Goal: Task Accomplishment & Management: Complete application form

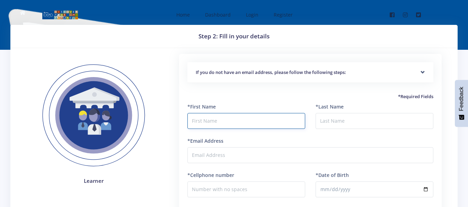
click at [195, 121] on input "text" at bounding box center [246, 121] width 118 height 16
type input "Nicole"
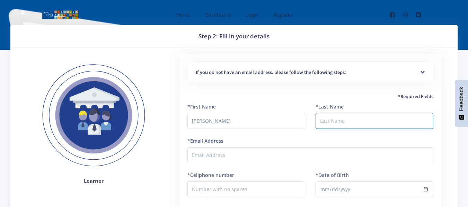
click at [329, 118] on input "*Last Name" at bounding box center [374, 121] width 118 height 16
type input "Tshuma"
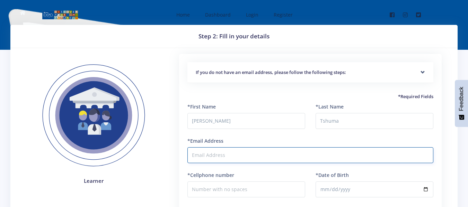
click at [241, 155] on input "*Email Address" at bounding box center [310, 156] width 246 height 16
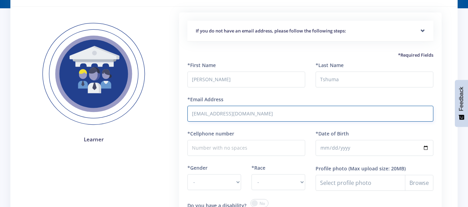
scroll to position [64, 0]
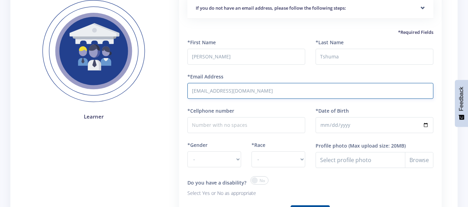
type input "Ponjanilorine@gmail.com"
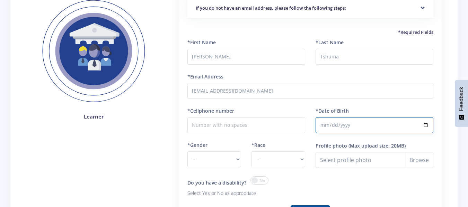
click at [368, 127] on input "*Date of Birth" at bounding box center [374, 125] width 118 height 16
type input "2014-06-23"
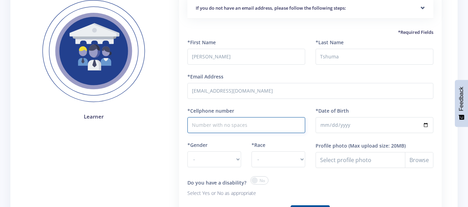
click at [284, 125] on input "*Cellphone number" at bounding box center [246, 125] width 118 height 16
type input "0826578734"
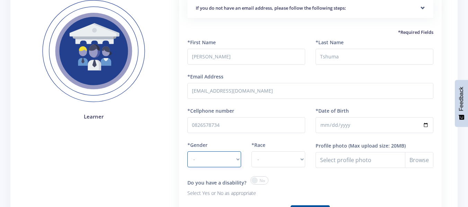
click at [238, 159] on select "- Male Female" at bounding box center [214, 160] width 54 height 16
select select "F"
click at [187, 152] on select "- Male Female" at bounding box center [214, 160] width 54 height 16
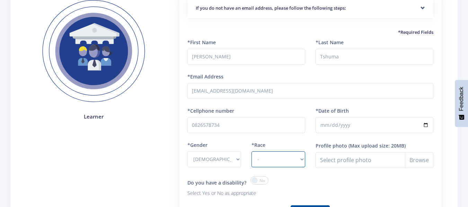
click at [301, 159] on select "- African Asian Coloured Indian White Other" at bounding box center [278, 160] width 54 height 16
select select "African"
click at [251, 152] on select "- African Asian Coloured Indian White Other" at bounding box center [278, 160] width 54 height 16
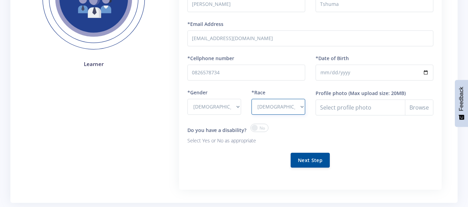
scroll to position [120, 0]
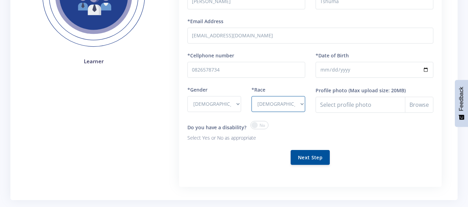
click at [256, 126] on span at bounding box center [259, 125] width 18 height 8
click at [0, 0] on input "checkbox" at bounding box center [0, 0] width 0 height 0
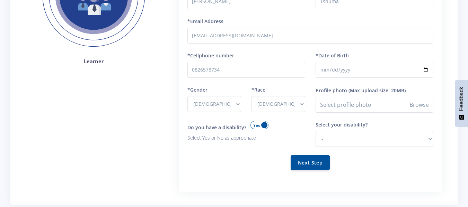
click at [256, 126] on span at bounding box center [259, 125] width 18 height 8
click at [0, 0] on input "checkbox" at bounding box center [0, 0] width 0 height 0
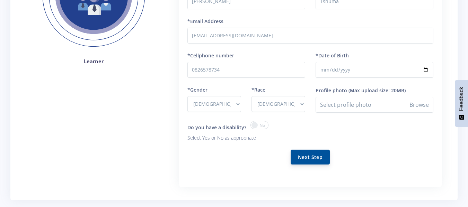
click at [311, 160] on button "Next Step" at bounding box center [310, 157] width 39 height 15
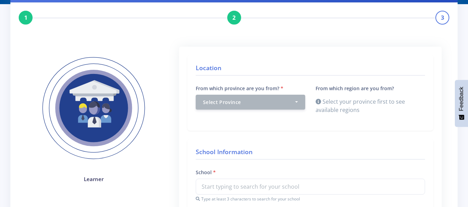
scroll to position [46, 0]
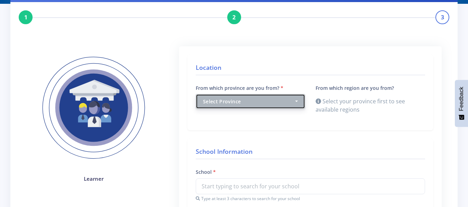
click at [296, 101] on button "Select Province" at bounding box center [250, 101] width 109 height 15
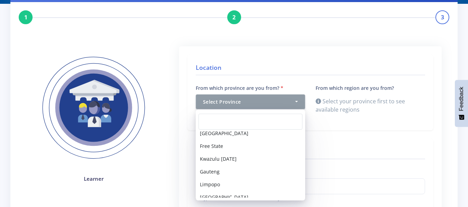
scroll to position [61, 0]
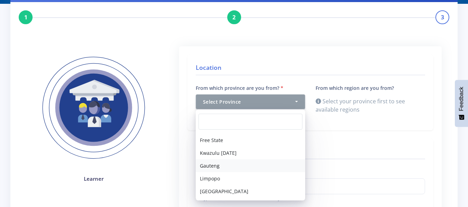
click at [208, 164] on span "Gauteng" at bounding box center [210, 165] width 20 height 7
select select "7"
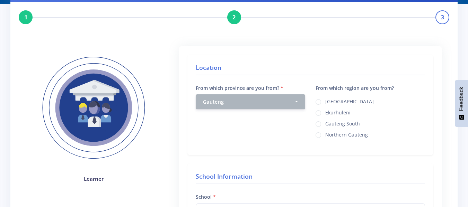
click at [325, 112] on label "Ekurhuleni" at bounding box center [337, 112] width 25 height 6
click at [325, 112] on input "Ekurhuleni" at bounding box center [327, 110] width 5 height 5
radio input "true"
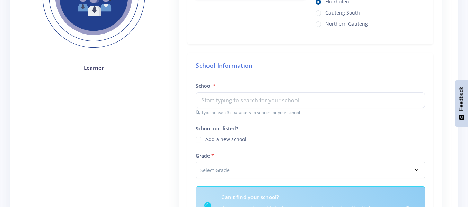
scroll to position [171, 0]
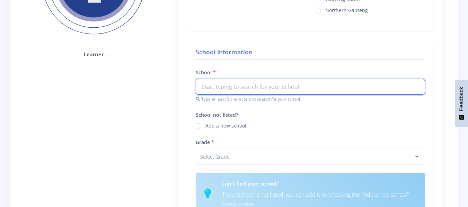
click at [263, 88] on input "text" at bounding box center [310, 87] width 229 height 16
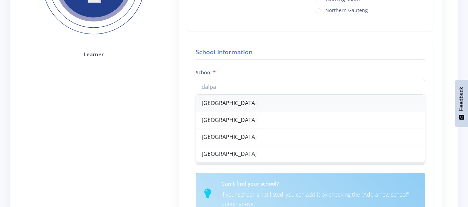
click at [248, 106] on div "[GEOGRAPHIC_DATA]" at bounding box center [310, 103] width 229 height 17
type input "[GEOGRAPHIC_DATA]"
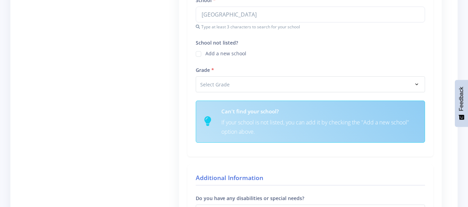
scroll to position [244, 0]
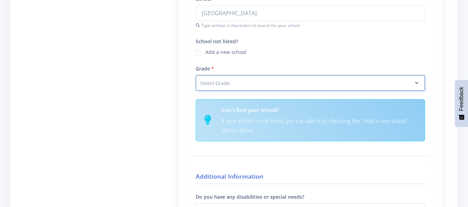
click at [417, 84] on select "Select Grade Grade 4 Grade 5 Grade 6 Grade 7" at bounding box center [310, 83] width 229 height 16
select select "Grade 5"
click at [196, 75] on select "Select Grade Grade 4 Grade 5 Grade 6 Grade 7" at bounding box center [310, 83] width 229 height 16
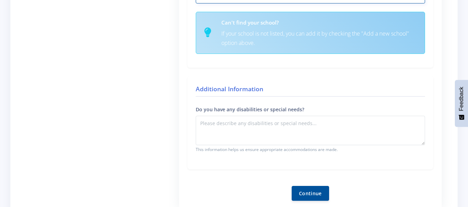
scroll to position [355, 0]
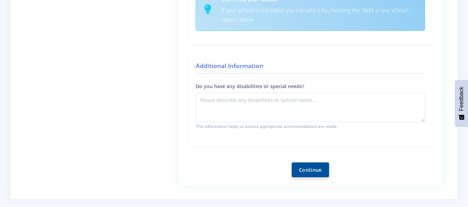
click at [316, 174] on button "Continue" at bounding box center [310, 170] width 37 height 15
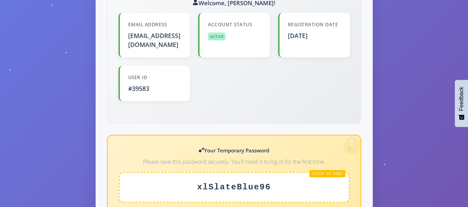
scroll to position [212, 0]
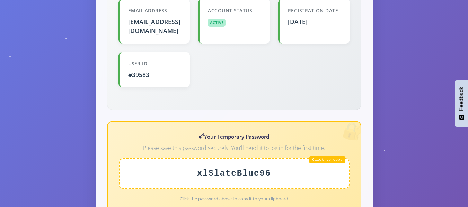
click at [338, 159] on div "xlSlateBlue96" at bounding box center [234, 174] width 231 height 30
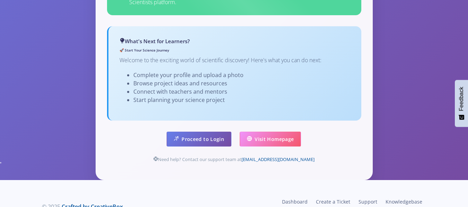
scroll to position [474, 0]
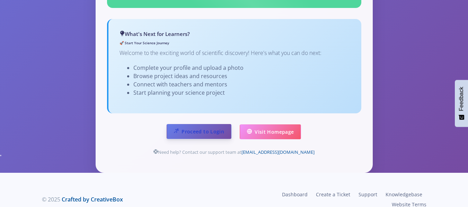
click at [219, 124] on link "Proceed to Login" at bounding box center [199, 131] width 65 height 15
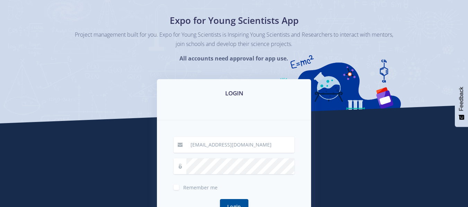
scroll to position [55, 0]
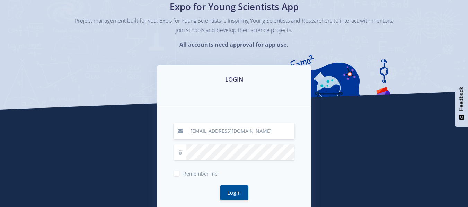
click at [266, 131] on input "mokoenalydia01@gmail.com" at bounding box center [240, 131] width 108 height 16
type input "m"
type input "Ponjanilorine@gmail.com"
click at [297, 124] on div "Ponjanilorine@gmail.com Remember me Login" at bounding box center [234, 166] width 154 height 119
click at [234, 191] on button "Login" at bounding box center [234, 192] width 28 height 15
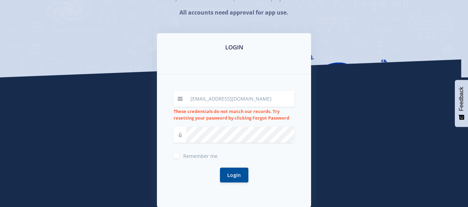
scroll to position [101, 0]
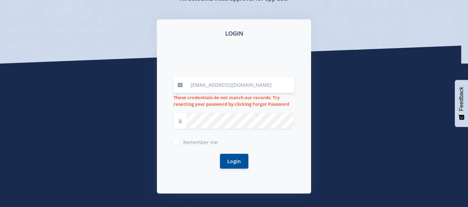
click at [263, 85] on input "[EMAIL_ADDRESS][DOMAIN_NAME]" at bounding box center [240, 85] width 108 height 16
type input "[EMAIL_ADDRESS][DOMAIN_NAME]"
click at [246, 166] on button "Login" at bounding box center [234, 161] width 28 height 15
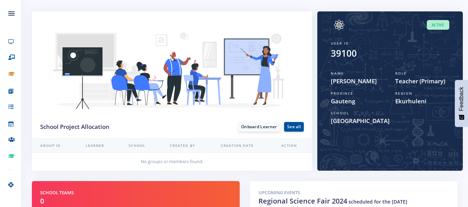
scroll to position [65, 0]
